Goal: Find specific page/section: Find specific page/section

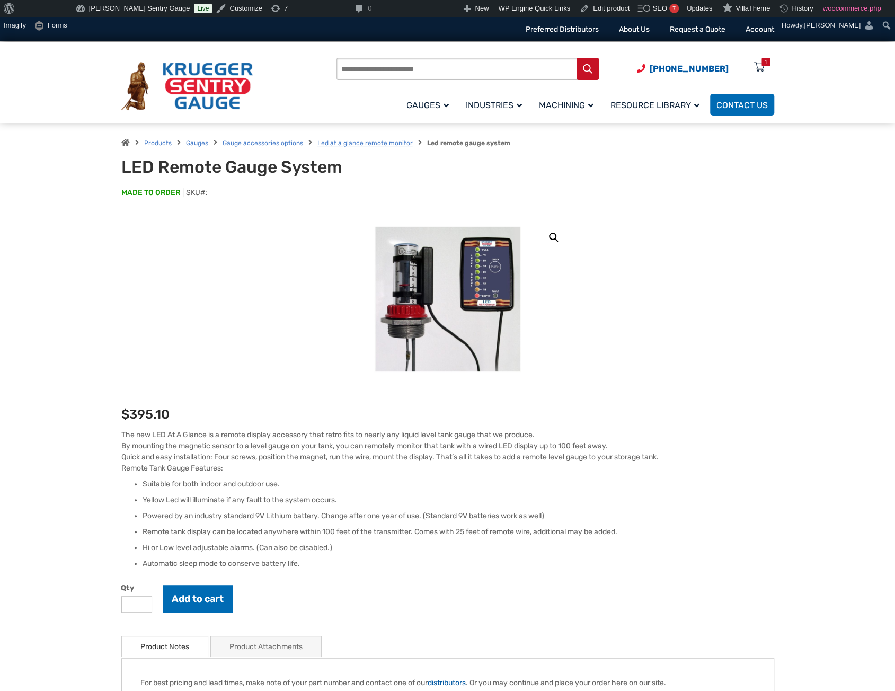
click at [367, 144] on link "Led at a glance remote monitor" at bounding box center [364, 142] width 95 height 7
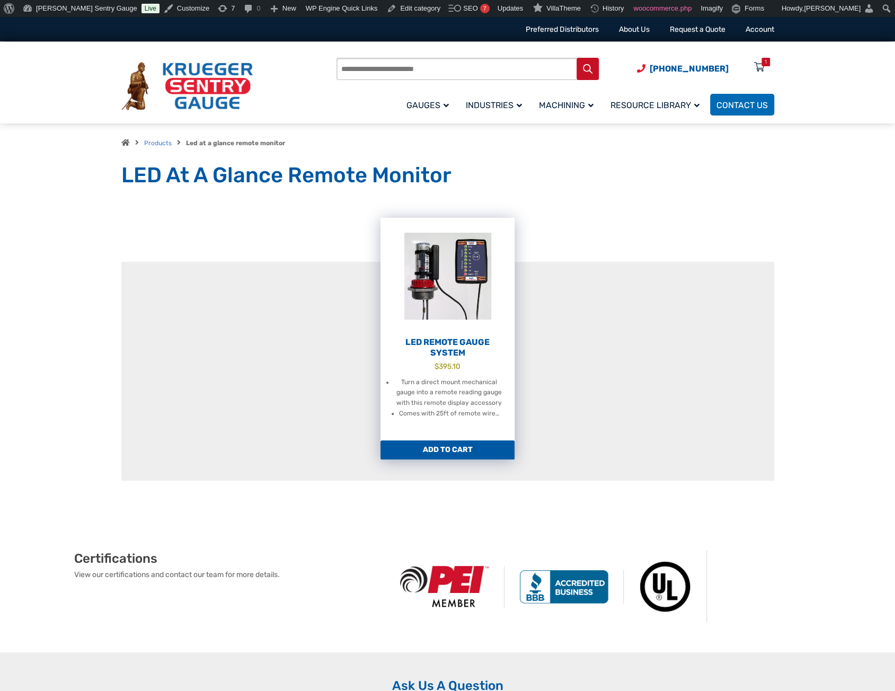
click at [423, 342] on h2 "LED Remote Gauge System" at bounding box center [448, 347] width 134 height 21
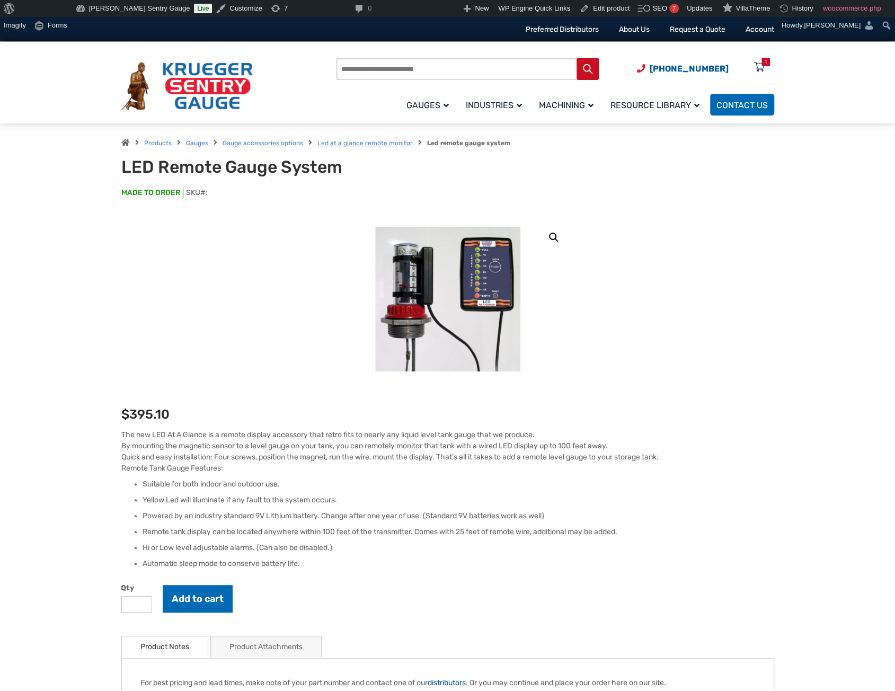
click at [342, 144] on link "Led at a glance remote monitor" at bounding box center [364, 142] width 95 height 7
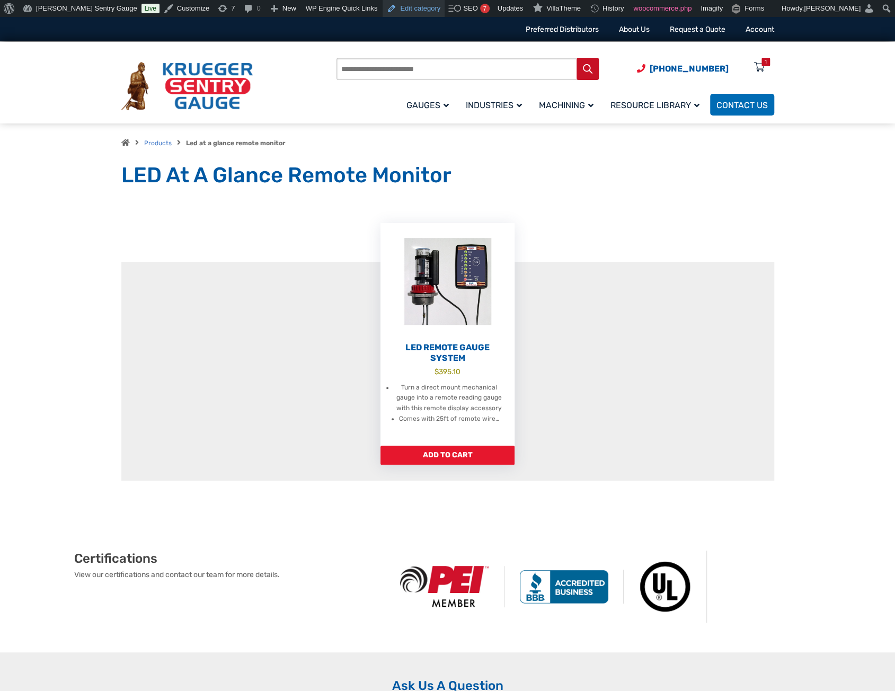
click at [396, 8] on link "Edit category" at bounding box center [414, 8] width 62 height 17
